Goal: Entertainment & Leisure: Consume media (video, audio)

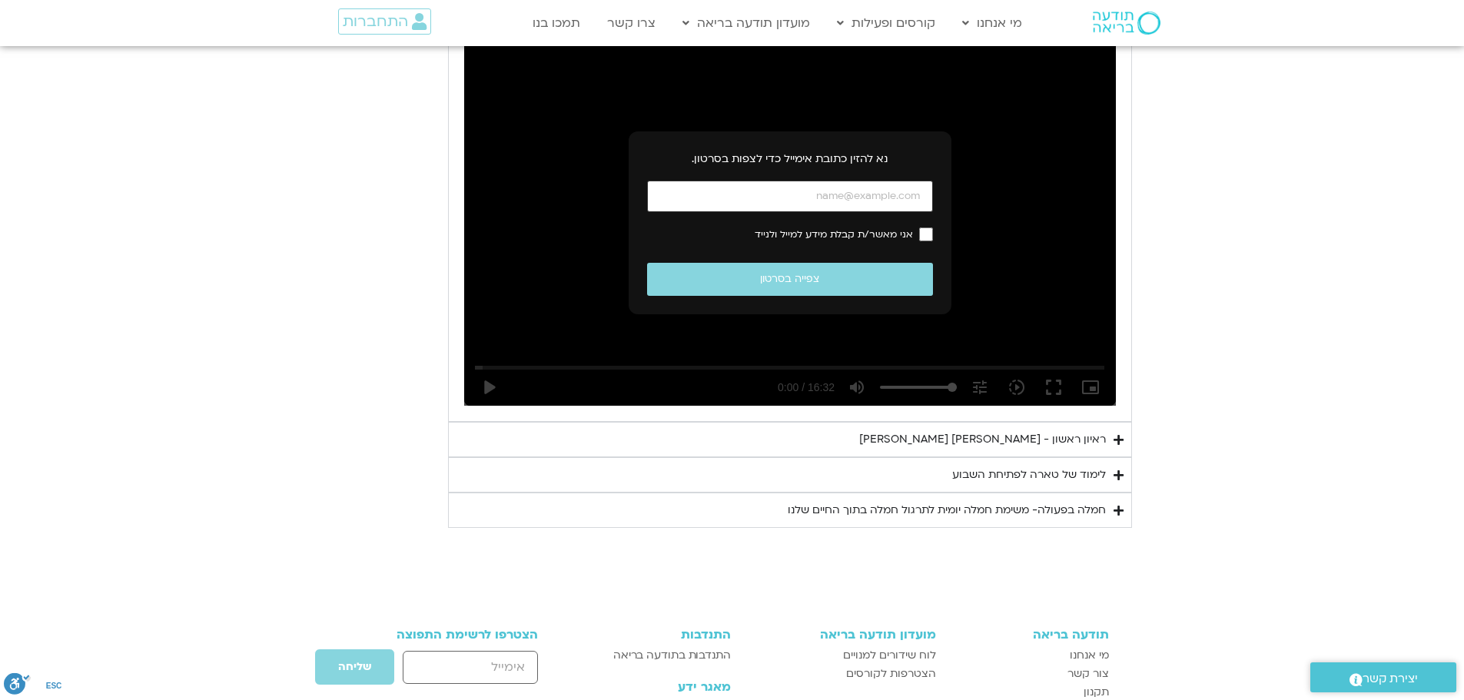
click at [915, 198] on input "כתובת אימייל" at bounding box center [790, 197] width 286 height 32
type input "[EMAIL_ADDRESS][DOMAIN_NAME]"
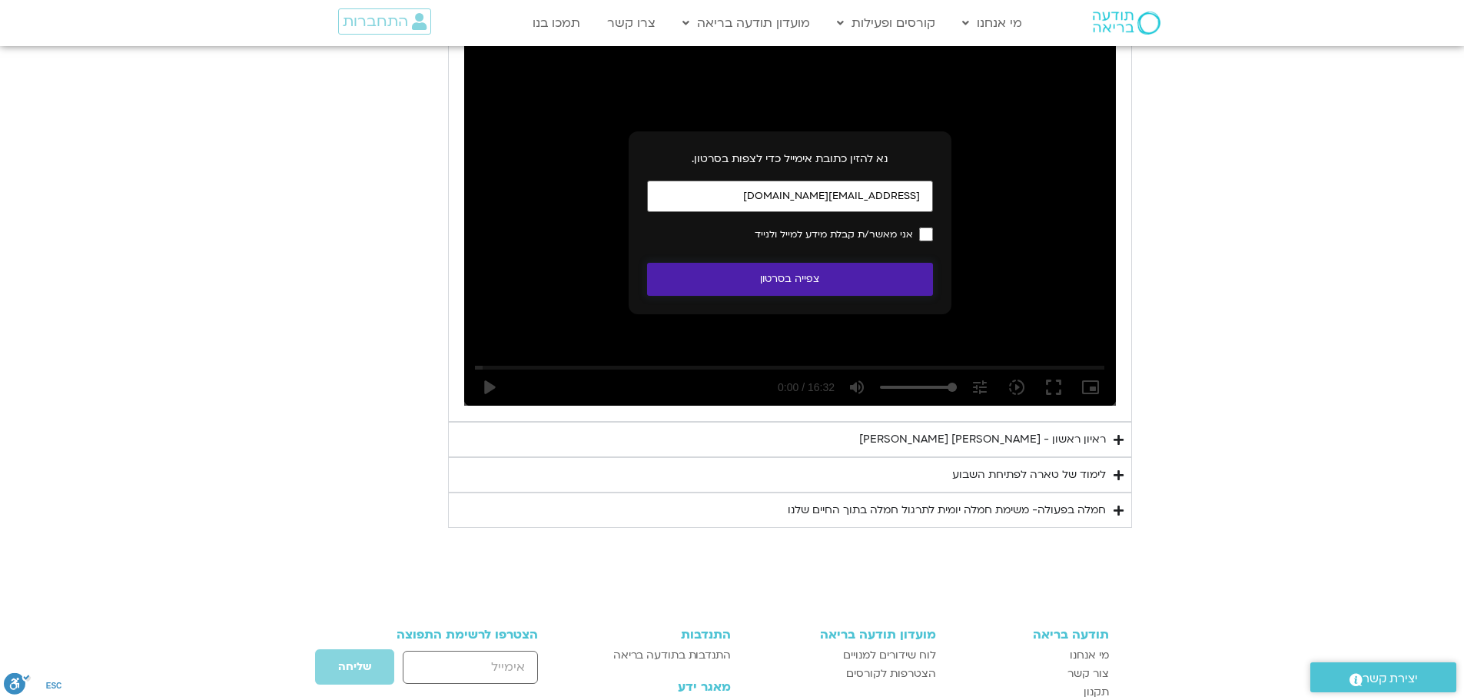
click at [821, 280] on button "צפייה בסרטון" at bounding box center [790, 279] width 286 height 33
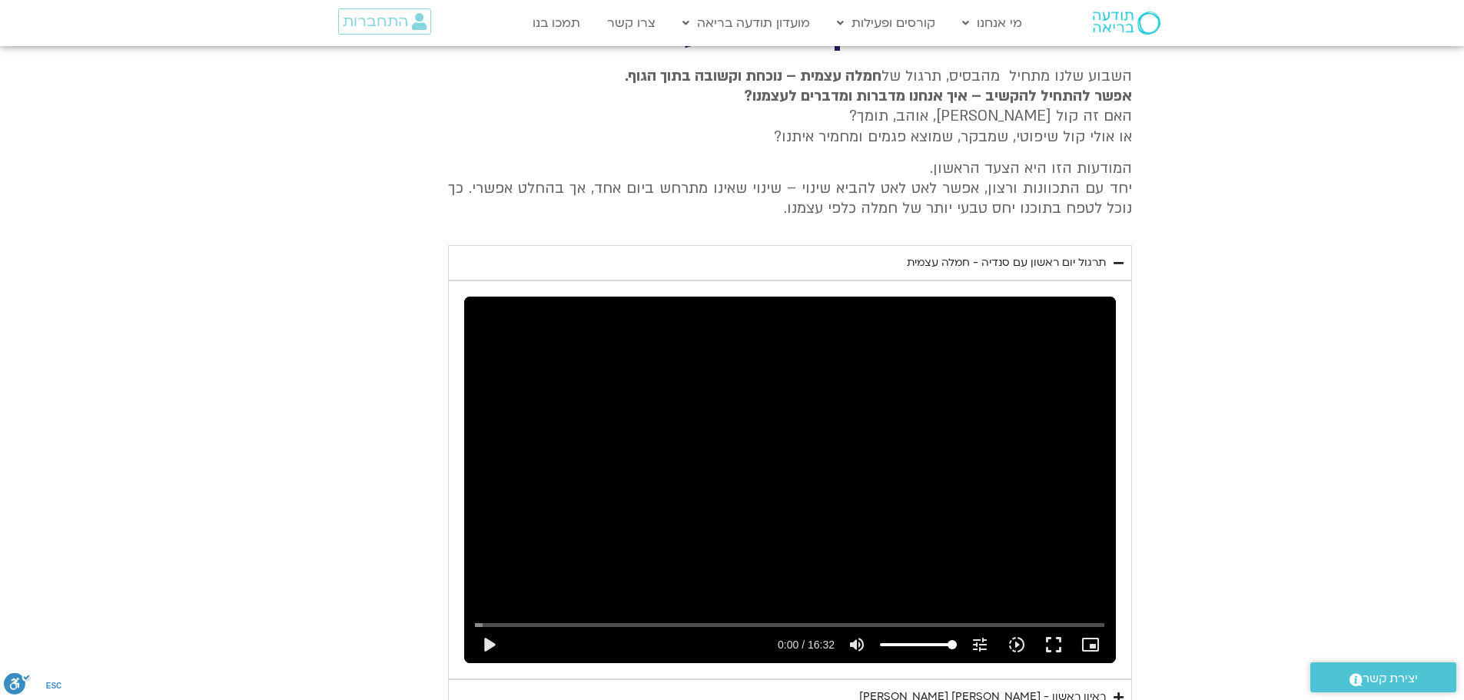
scroll to position [660, 0]
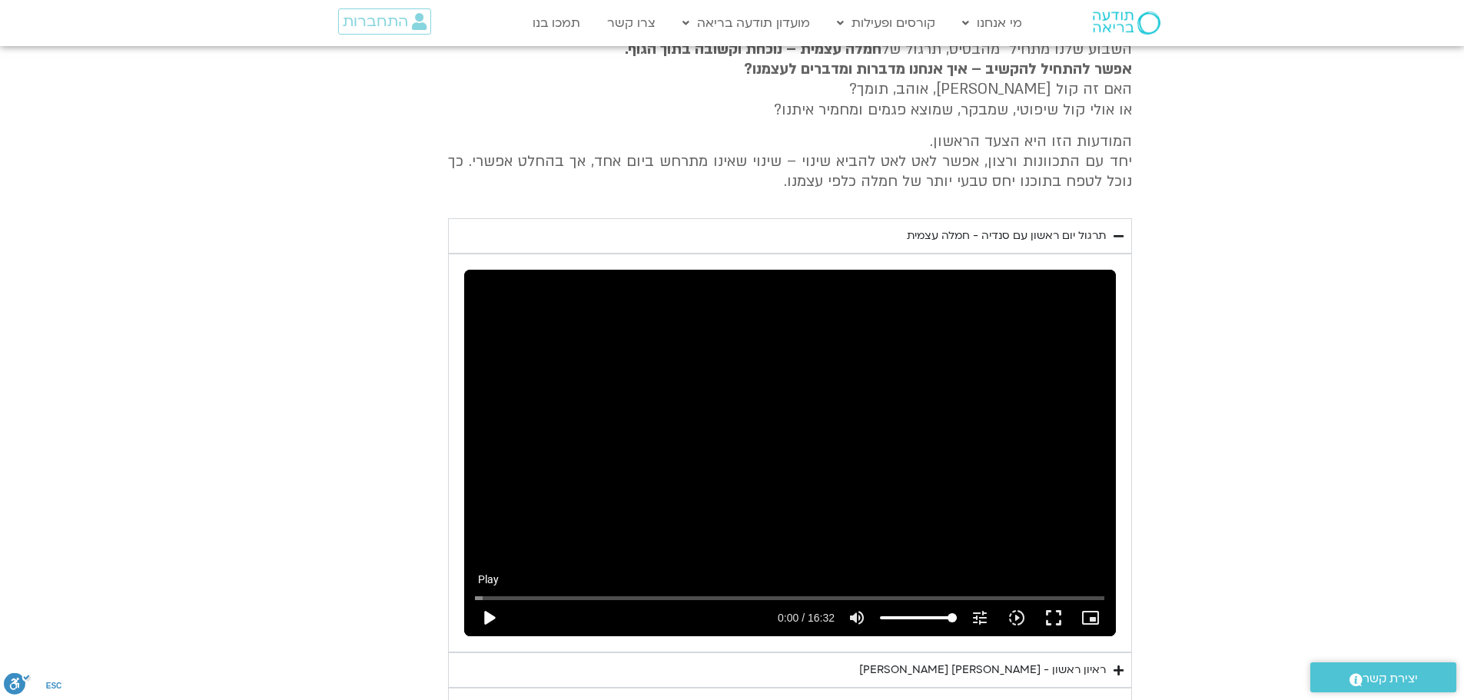
click at [487, 620] on button "play_arrow" at bounding box center [488, 618] width 37 height 37
click at [1053, 616] on button "fullscreen" at bounding box center [1053, 618] width 37 height 37
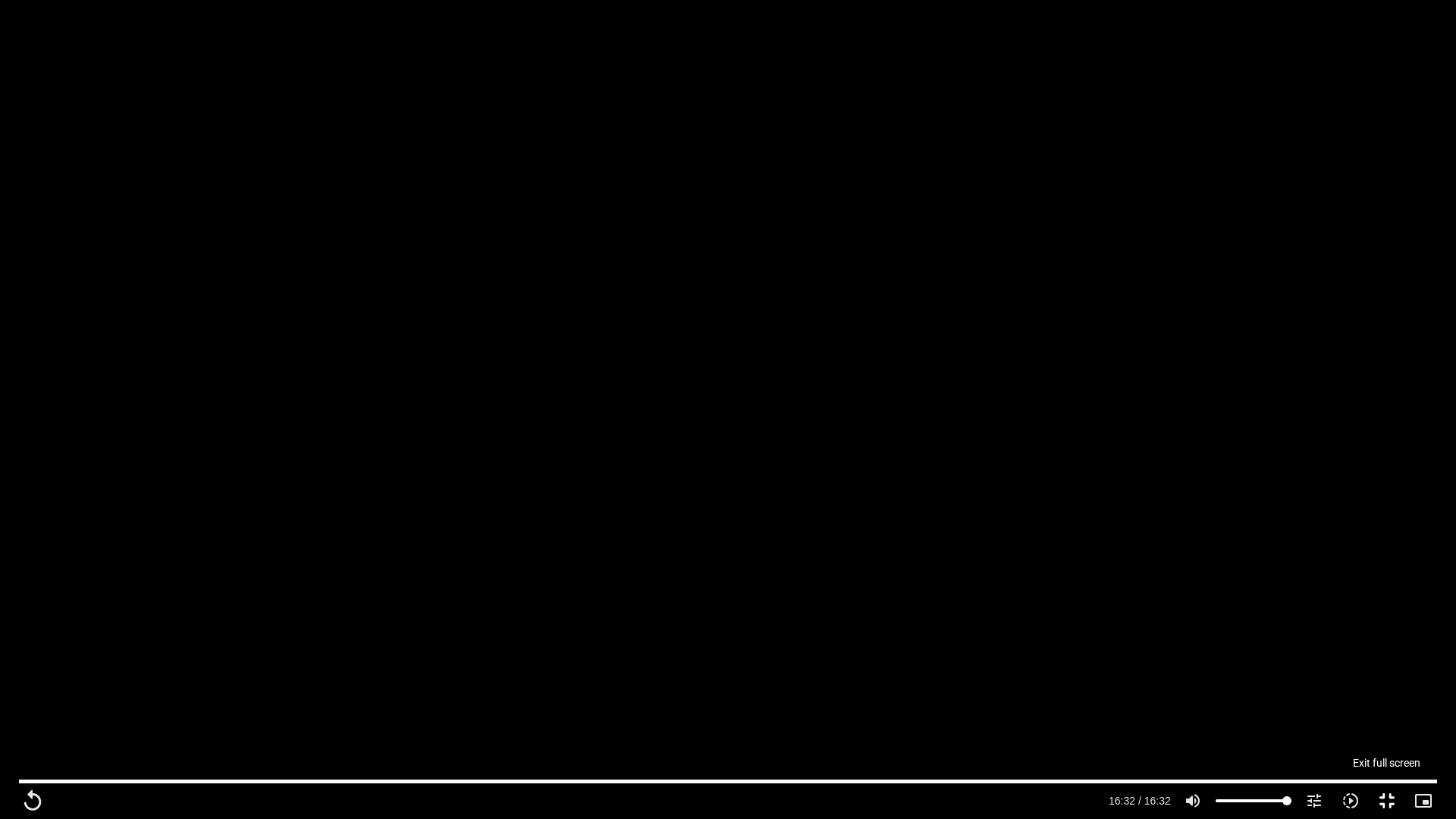
click at [1386, 691] on button "fullscreen_exit" at bounding box center [1386, 800] width 36 height 37
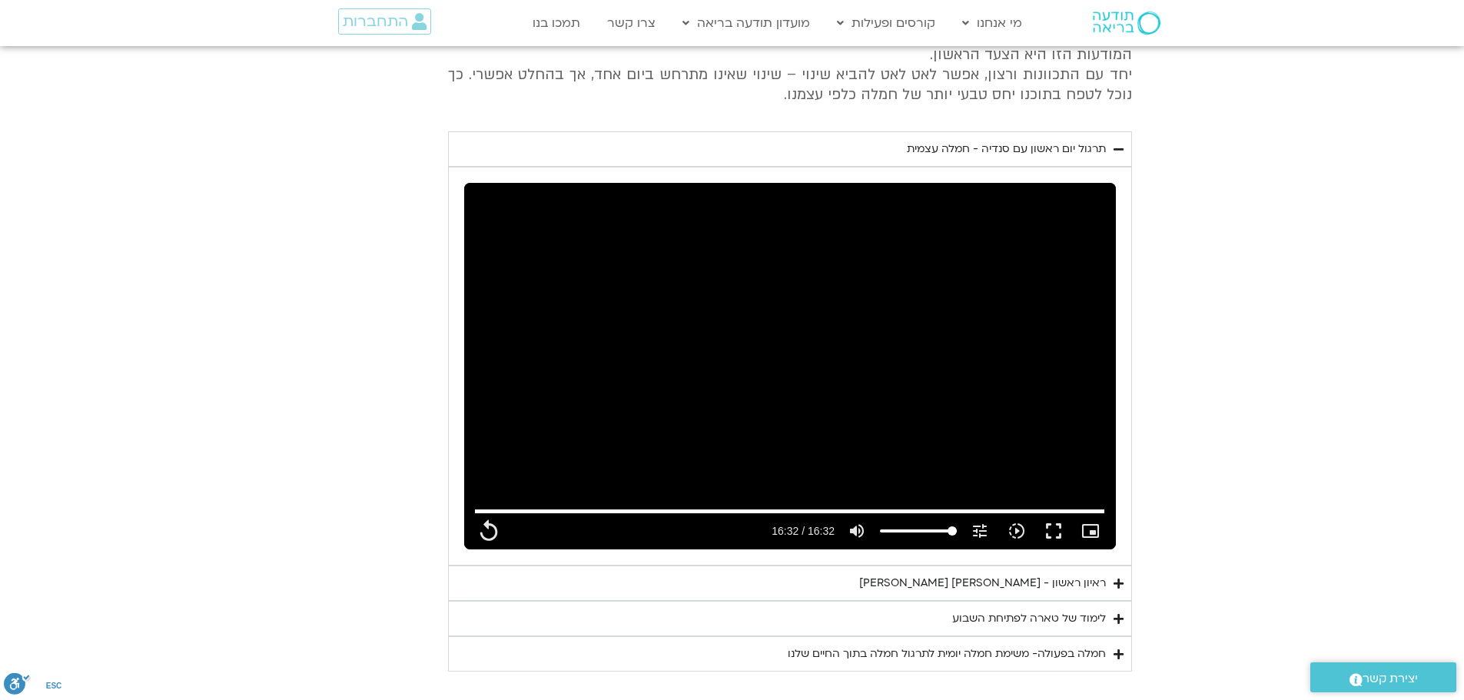
scroll to position [813, 0]
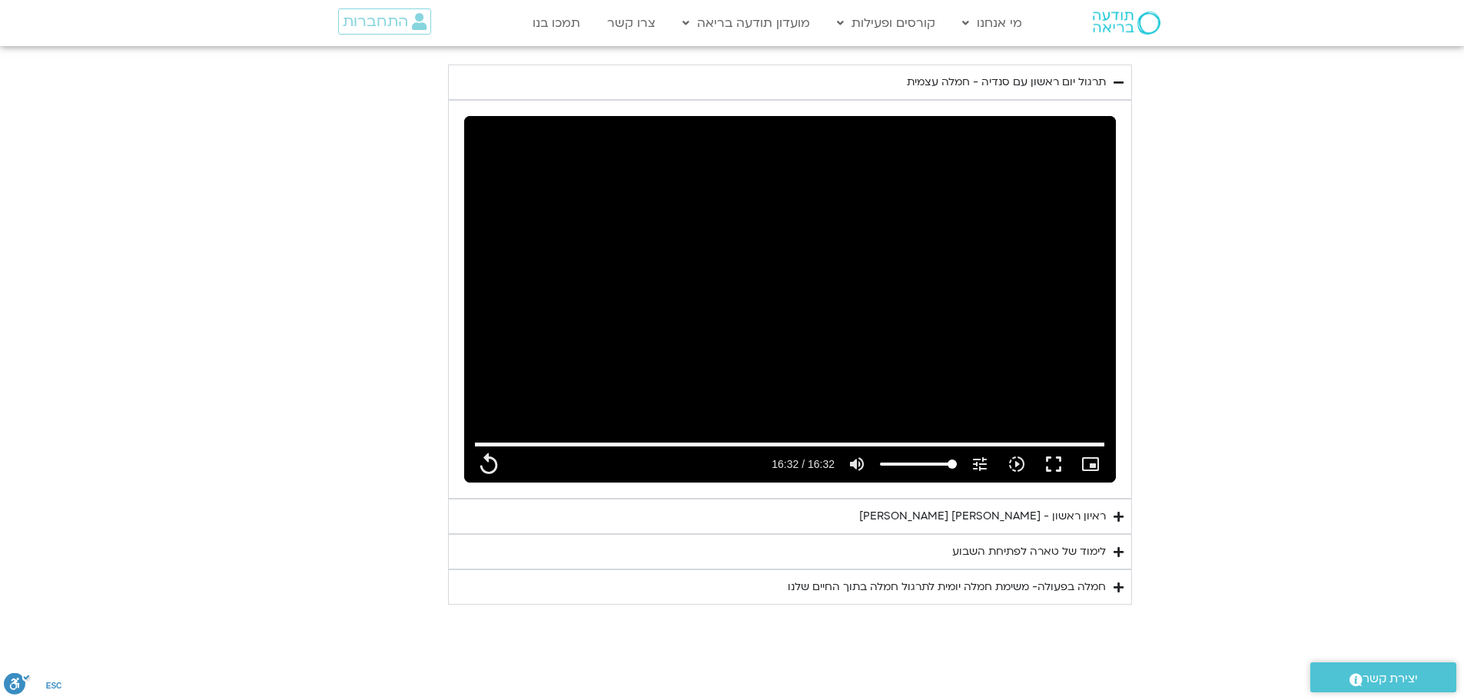
click at [962, 519] on div "ראיון ראשון - [PERSON_NAME] [PERSON_NAME]" at bounding box center [982, 516] width 247 height 18
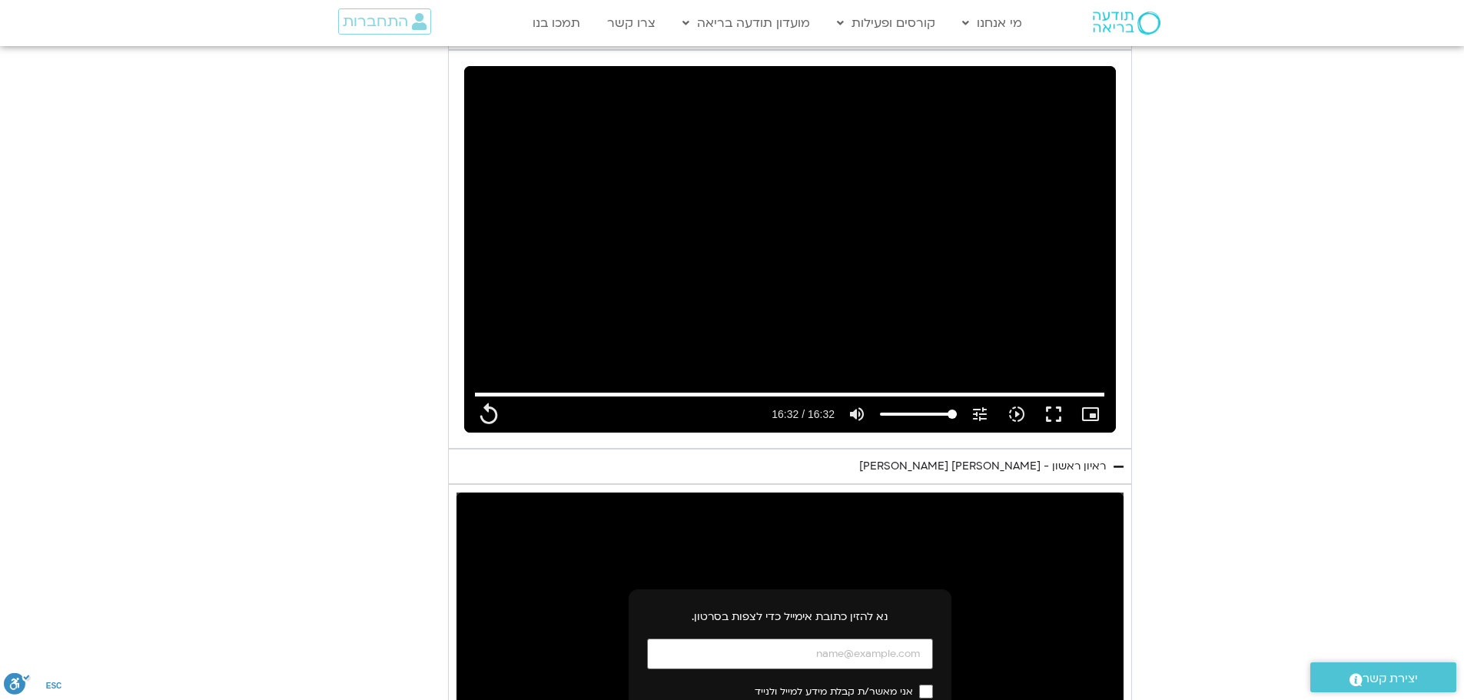
scroll to position [967, 0]
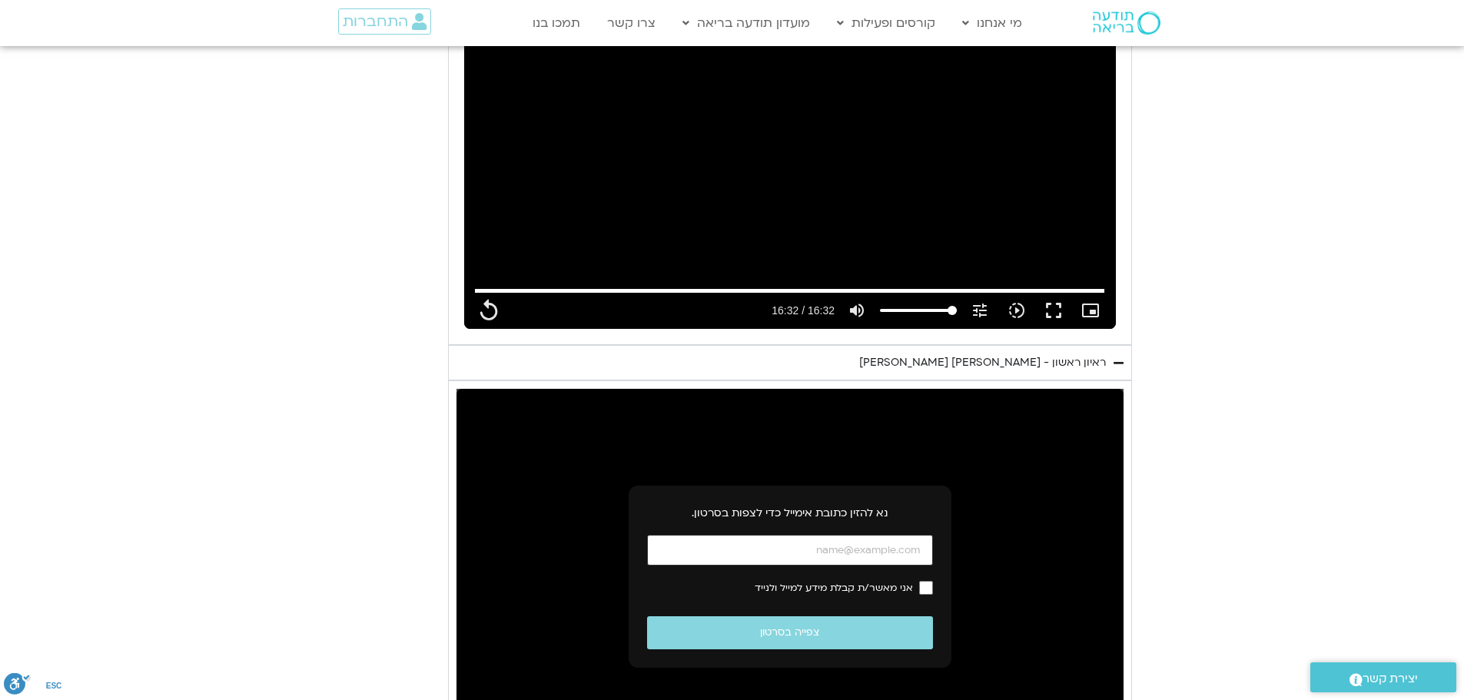
click at [858, 550] on input "כתובת אימייל" at bounding box center [790, 551] width 286 height 32
type input "992.52"
type input "[EMAIL_ADDRESS][DOMAIN_NAME]"
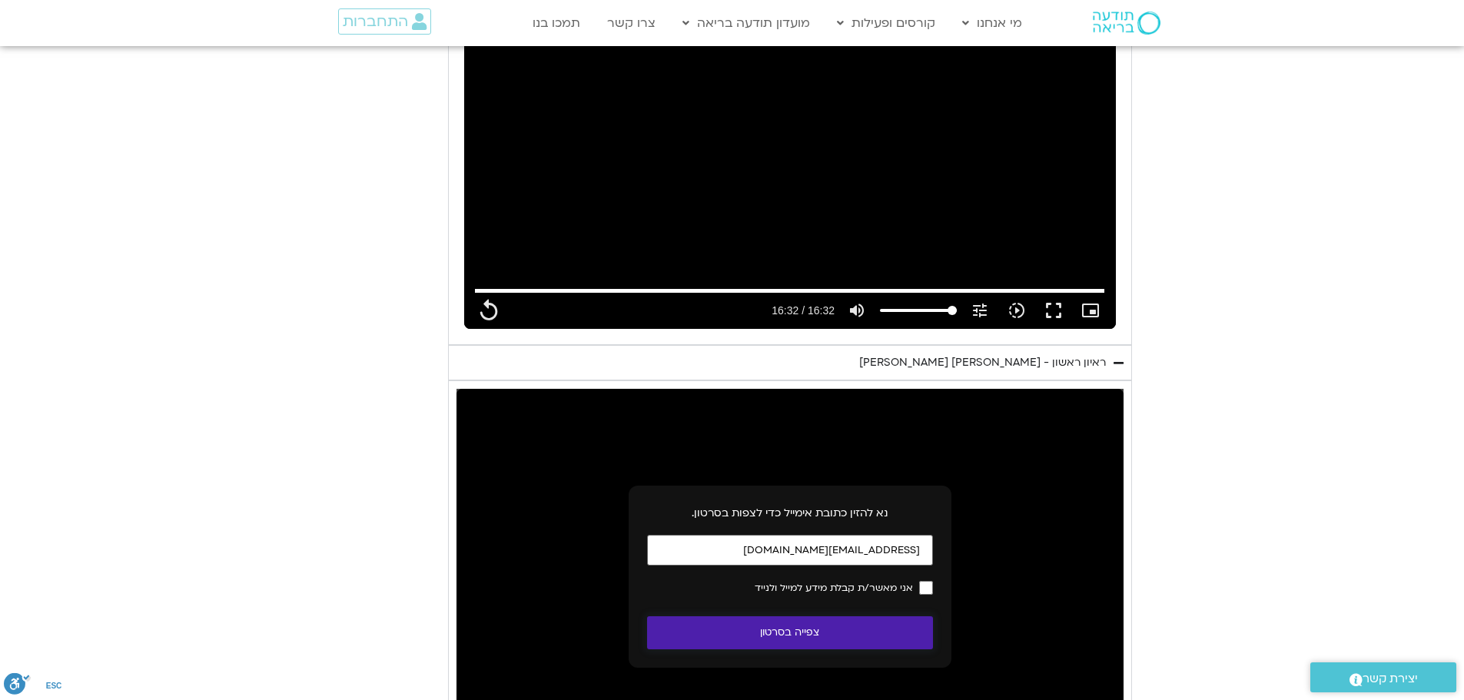
click at [822, 629] on button "צפייה בסרטון" at bounding box center [790, 632] width 286 height 33
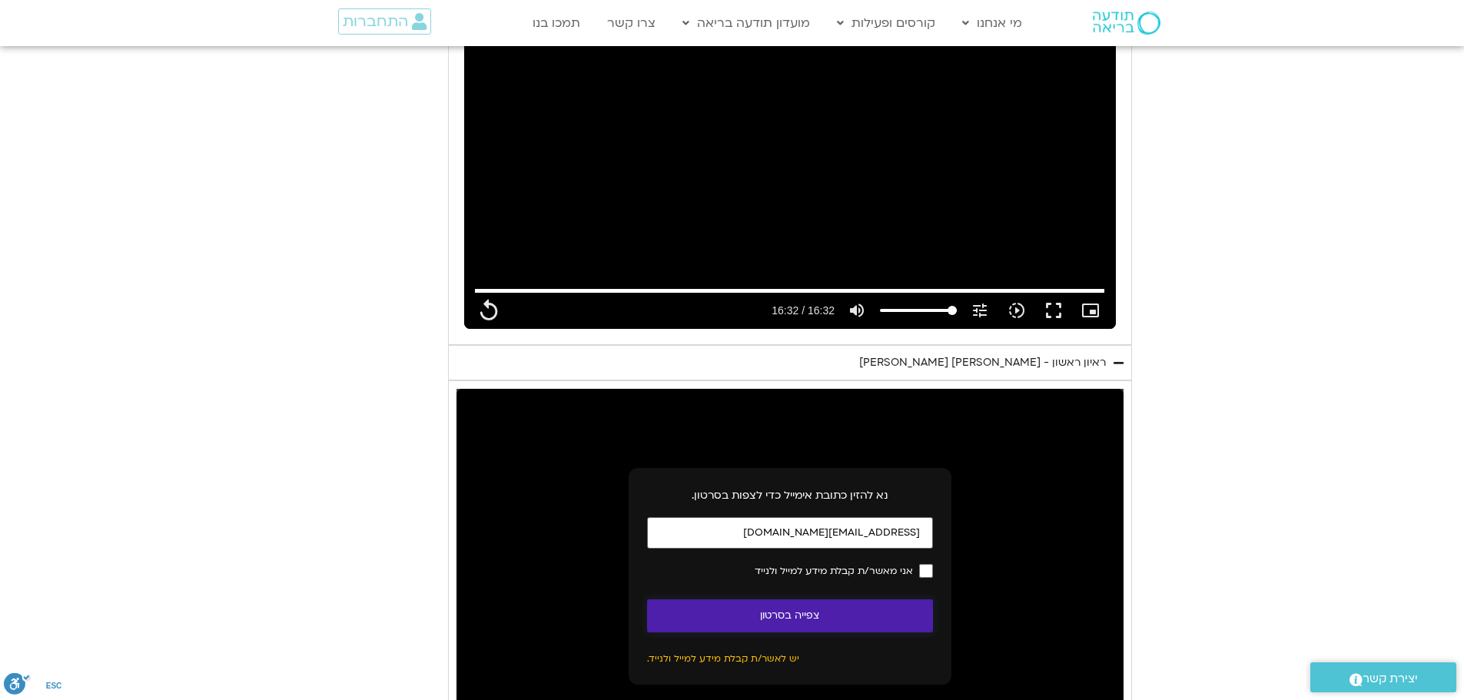
click at [798, 615] on button "צפייה בסרטון" at bounding box center [790, 616] width 286 height 33
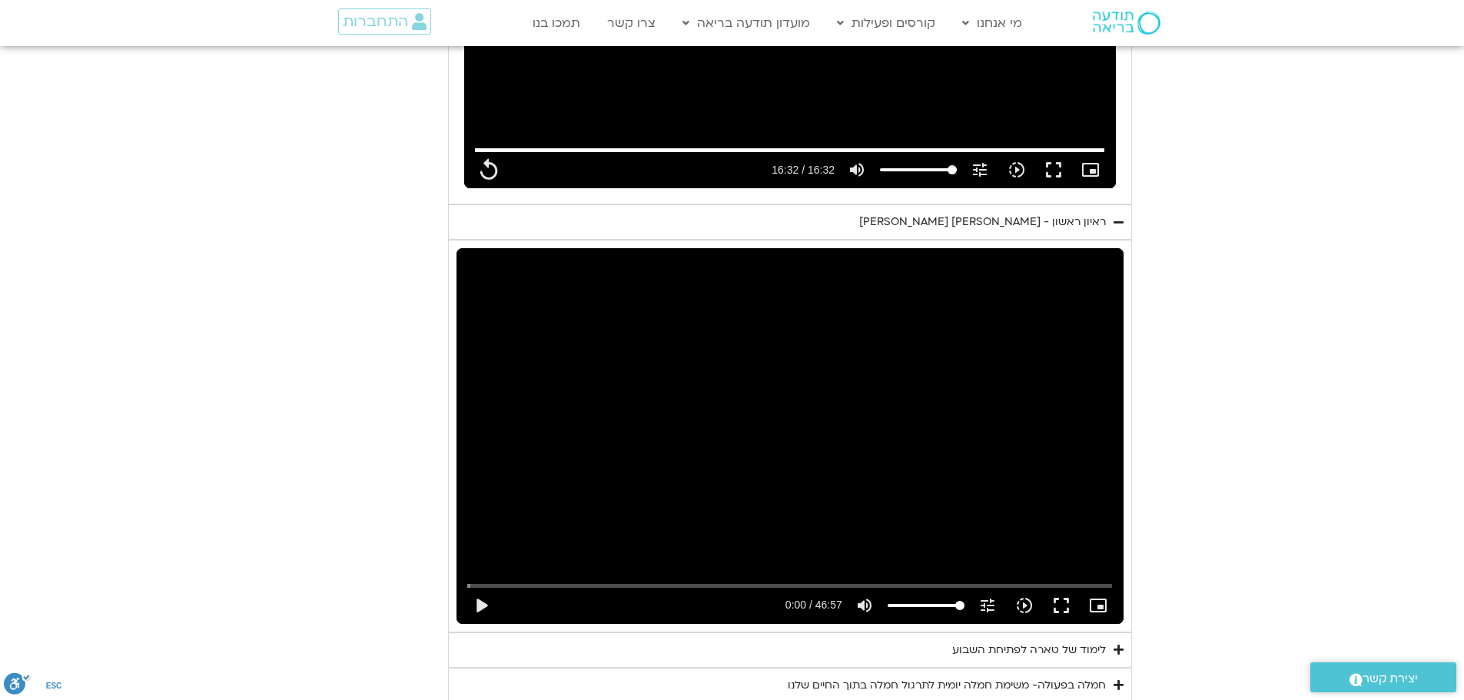
scroll to position [1121, 0]
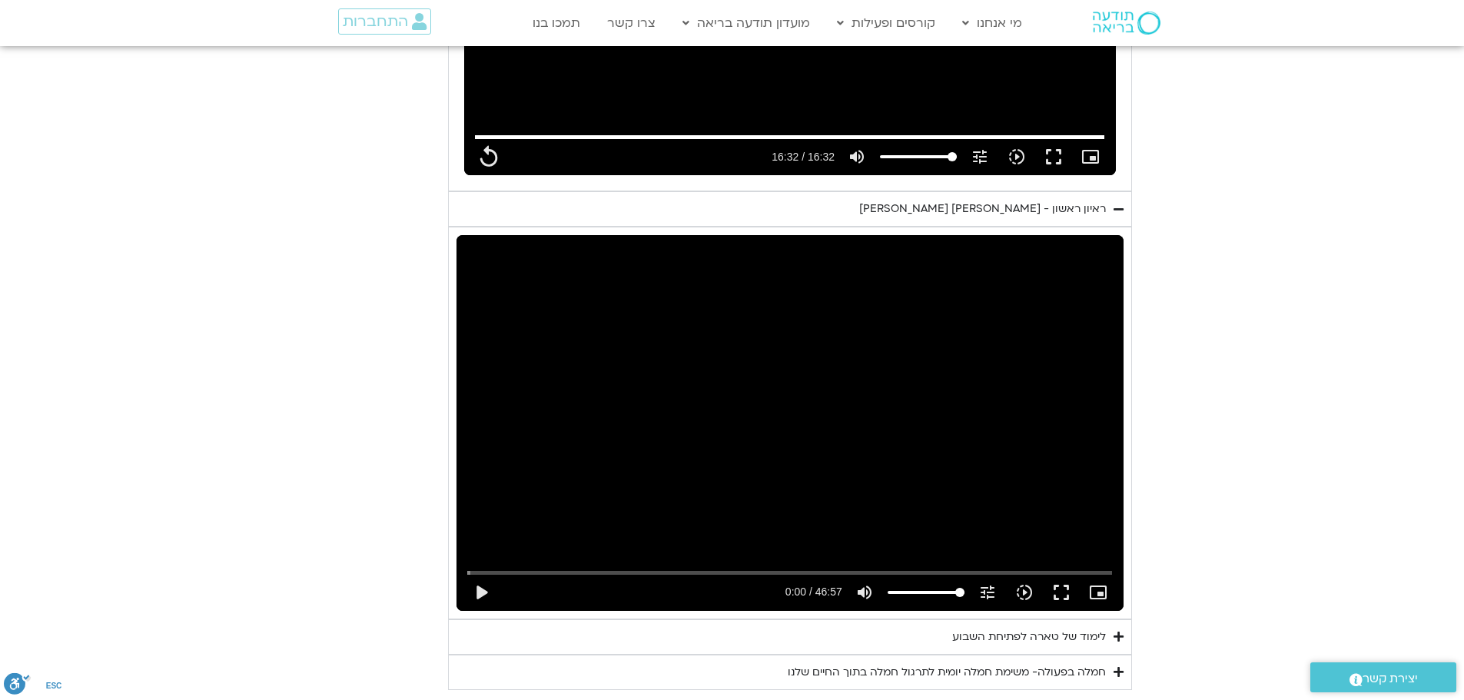
click at [1004, 636] on div "לימוד של טארה לפתיחת השבוע" at bounding box center [1029, 637] width 154 height 18
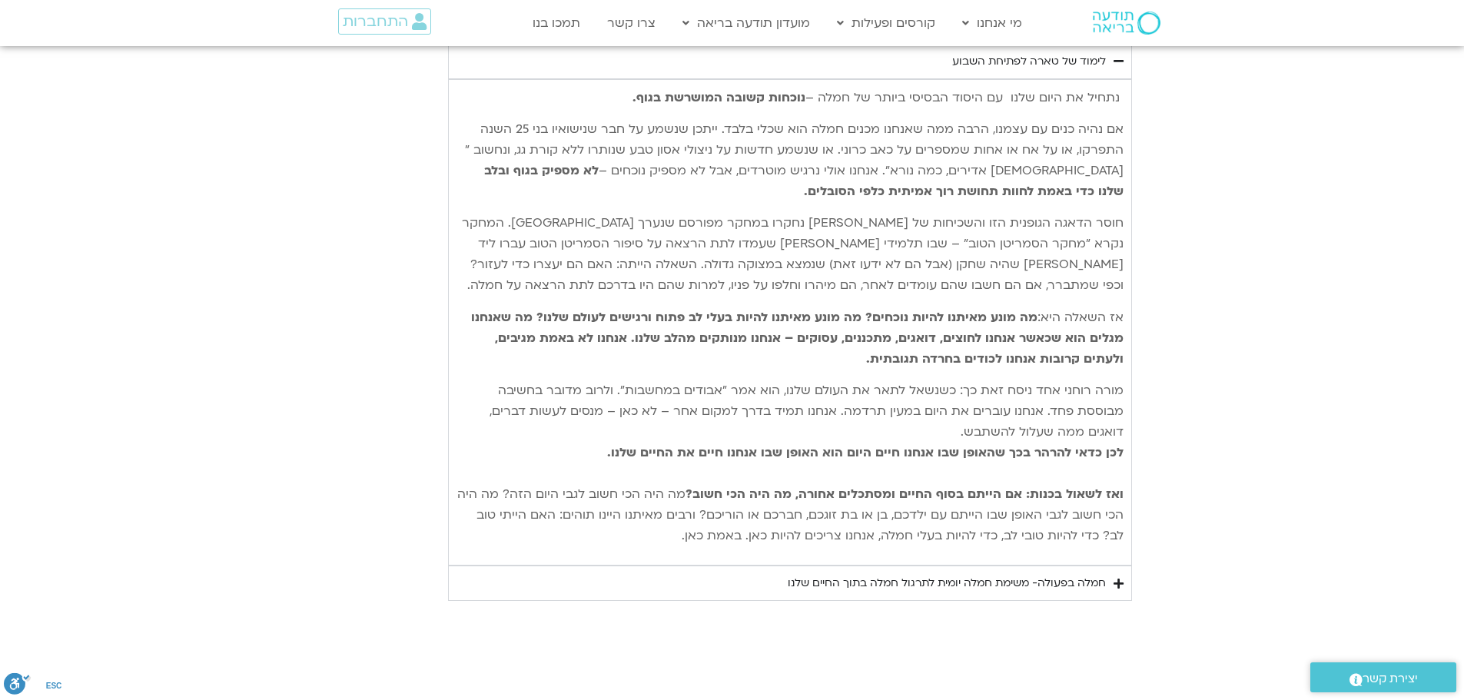
scroll to position [1736, 0]
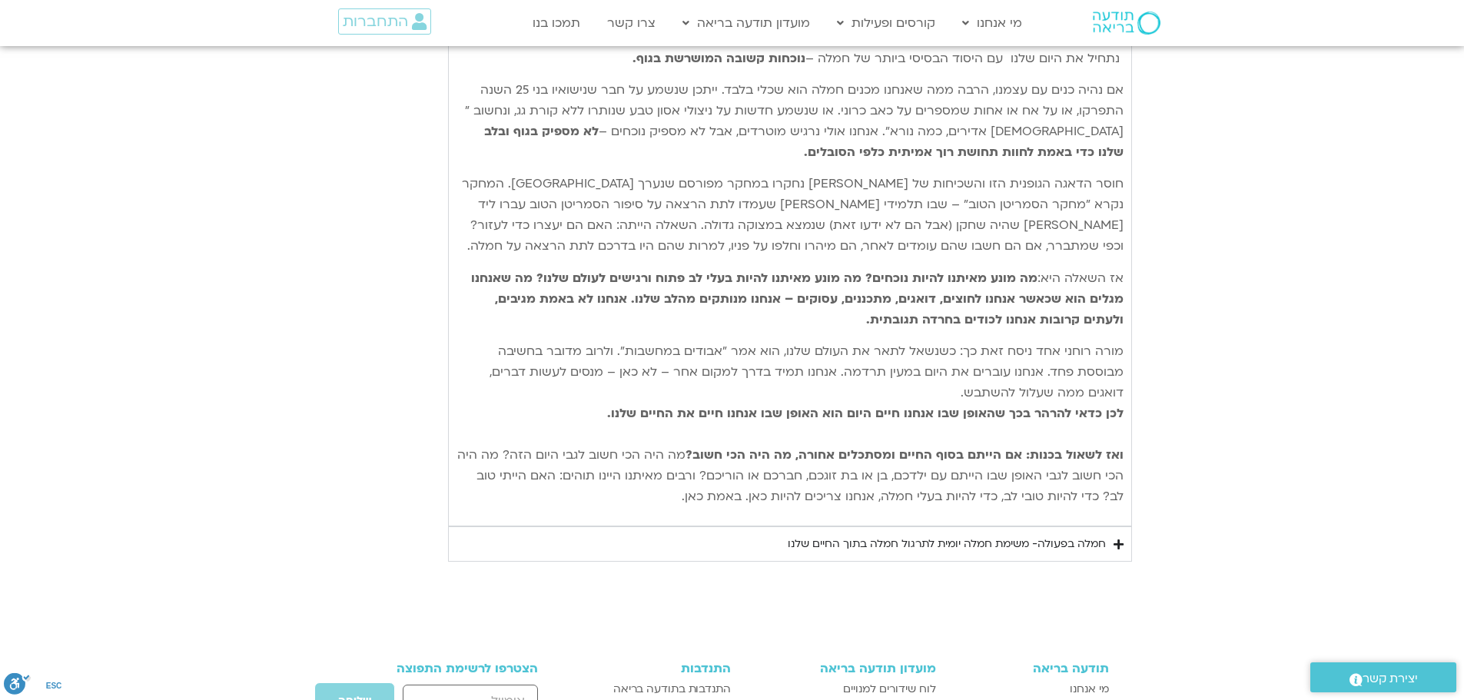
drag, startPoint x: 1069, startPoint y: 534, endPoint x: 1069, endPoint y: 546, distance: 11.5
click at [1069, 545] on summary "חמלה בפעולה- משימת חמלה יומית לתרגול חמלה בתוך החיים שלנו" at bounding box center [790, 544] width 684 height 35
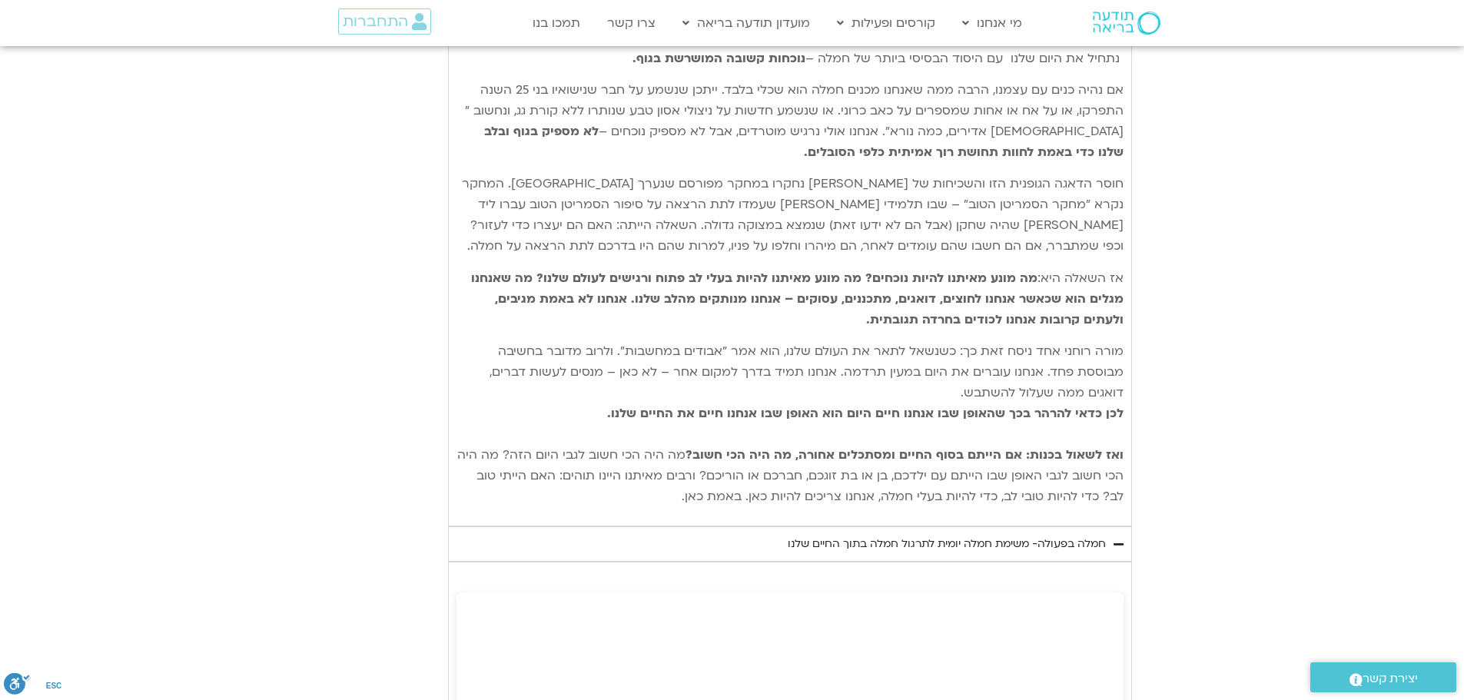
click at [1071, 546] on div "חמלה בפעולה- משימת חמלה יומית לתרגול חמלה בתוך החיים שלנו" at bounding box center [947, 544] width 318 height 18
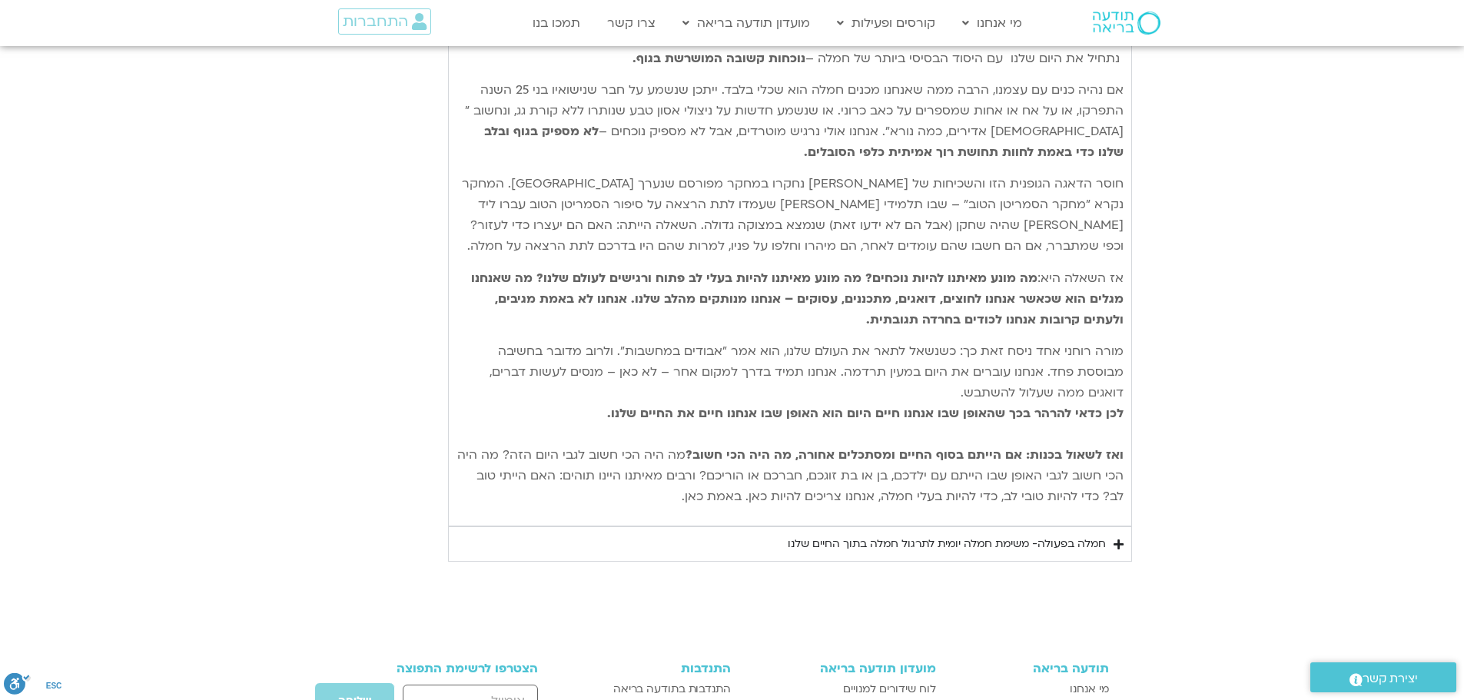
click at [1077, 544] on div "חמלה בפעולה- משימת חמלה יומית לתרגול חמלה בתוך החיים שלנו" at bounding box center [947, 544] width 318 height 18
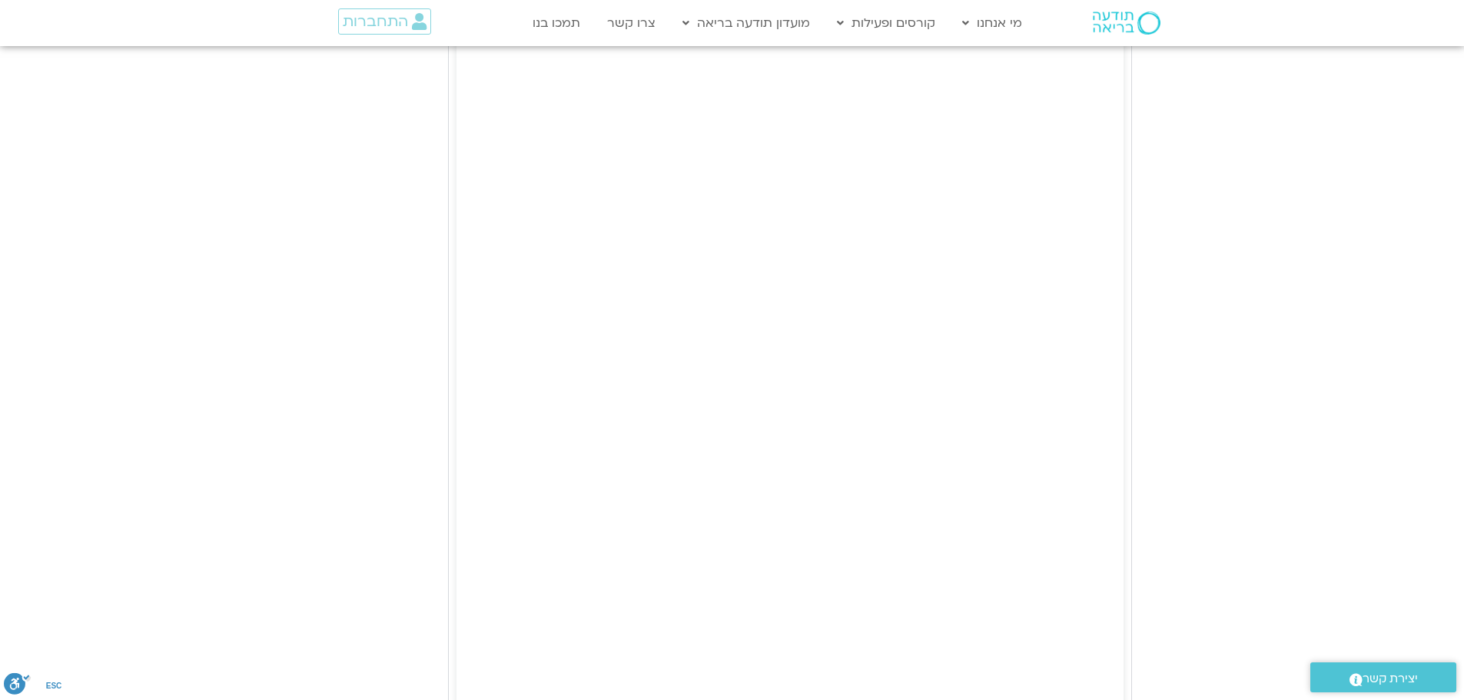
scroll to position [2581, 0]
type input "992.52"
